Goal: Task Accomplishment & Management: Use online tool/utility

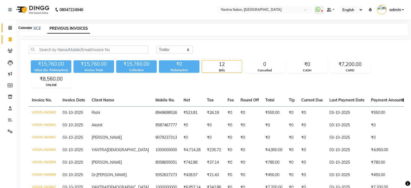
click at [6, 26] on span at bounding box center [9, 28] width 9 height 6
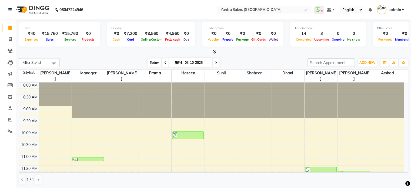
scroll to position [135, 0]
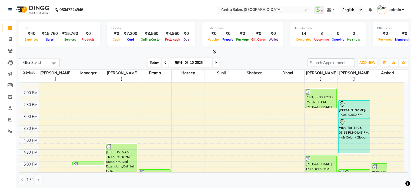
click at [152, 62] on span "Today" at bounding box center [155, 62] width 14 height 8
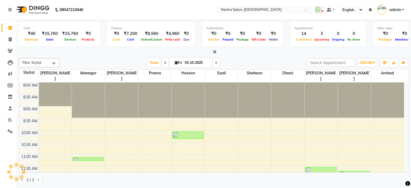
scroll to position [210, 0]
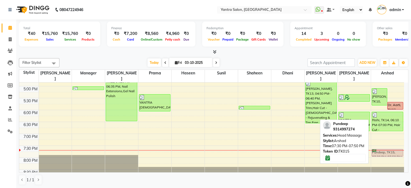
drag, startPoint x: 379, startPoint y: 140, endPoint x: 378, endPoint y: 145, distance: 4.4
click at [378, 145] on div "Dr. Suman, TK10, 05:10 PM-05:55 PM, Hair Cut - Female Dr. Aarti, TK07, 05:45 PM…" at bounding box center [387, 26] width 33 height 309
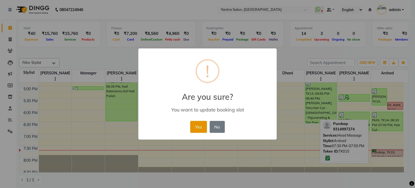
click at [202, 125] on button "Yes" at bounding box center [198, 127] width 16 height 12
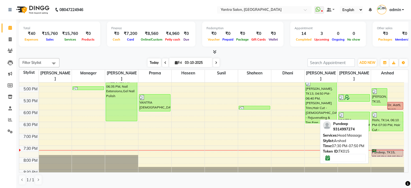
click at [155, 63] on span "Today" at bounding box center [155, 62] width 14 height 8
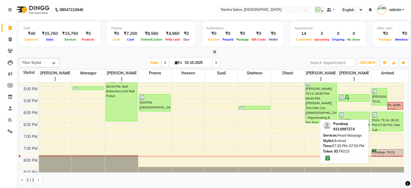
drag, startPoint x: 133, startPoint y: 28, endPoint x: 234, endPoint y: 57, distance: 104.6
click at [234, 57] on div "Filter Stylist Select All Arshad Denis Dhani Haseen Jaswant Manager Payal Prama…" at bounding box center [213, 121] width 389 height 131
